Goal: Task Accomplishment & Management: Manage account settings

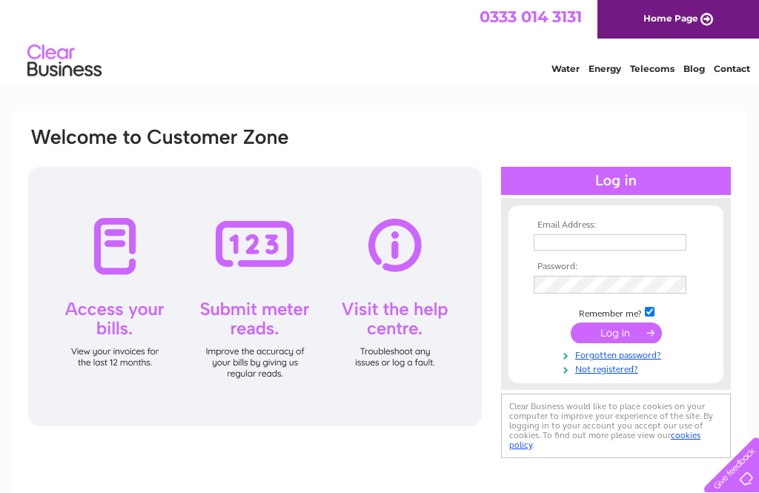
click at [640, 244] on input "text" at bounding box center [610, 242] width 153 height 16
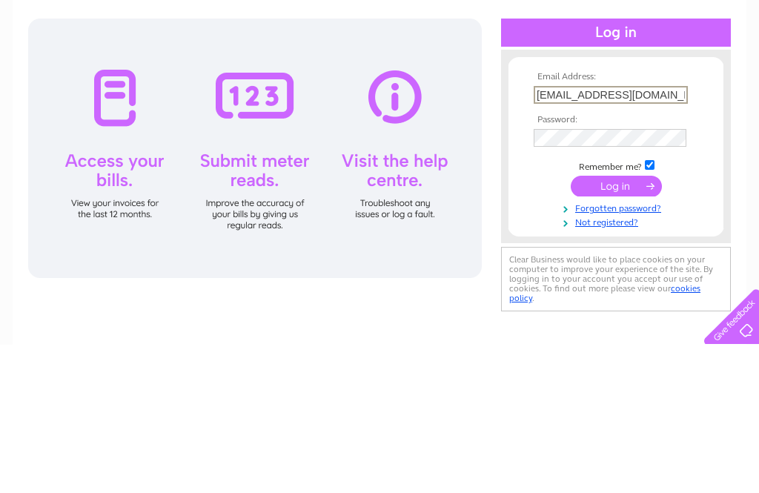
type input "[EMAIL_ADDRESS][DOMAIN_NAME]"
click at [668, 167] on div at bounding box center [616, 181] width 230 height 28
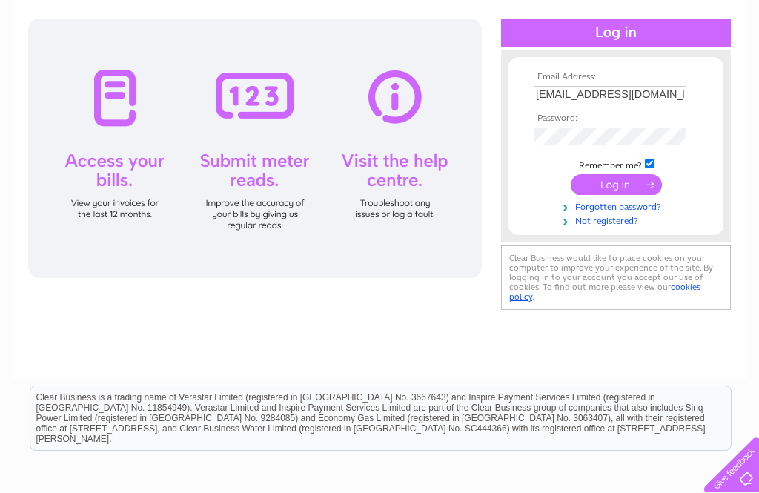
click at [623, 28] on div at bounding box center [616, 33] width 230 height 28
click at [619, 185] on input "submit" at bounding box center [616, 184] width 91 height 21
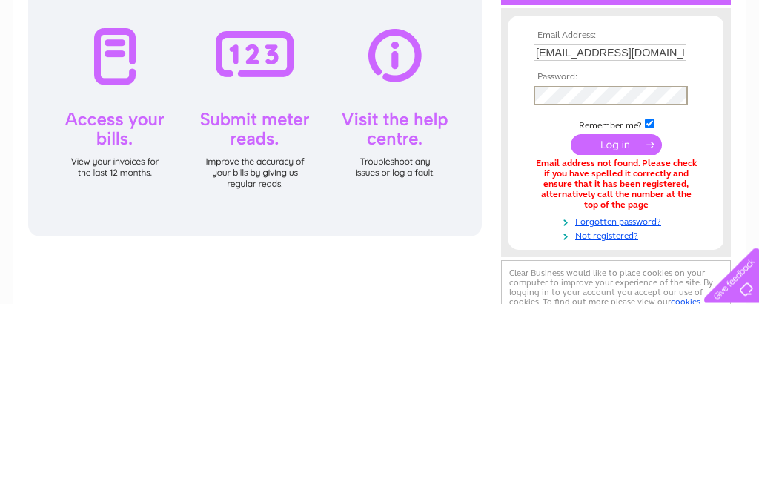
click at [622, 324] on input "submit" at bounding box center [616, 334] width 91 height 21
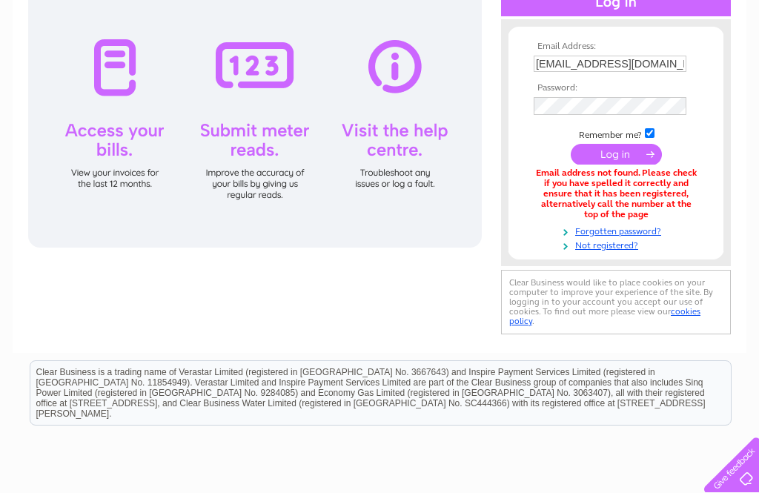
scroll to position [186, 0]
